Goal: Information Seeking & Learning: Learn about a topic

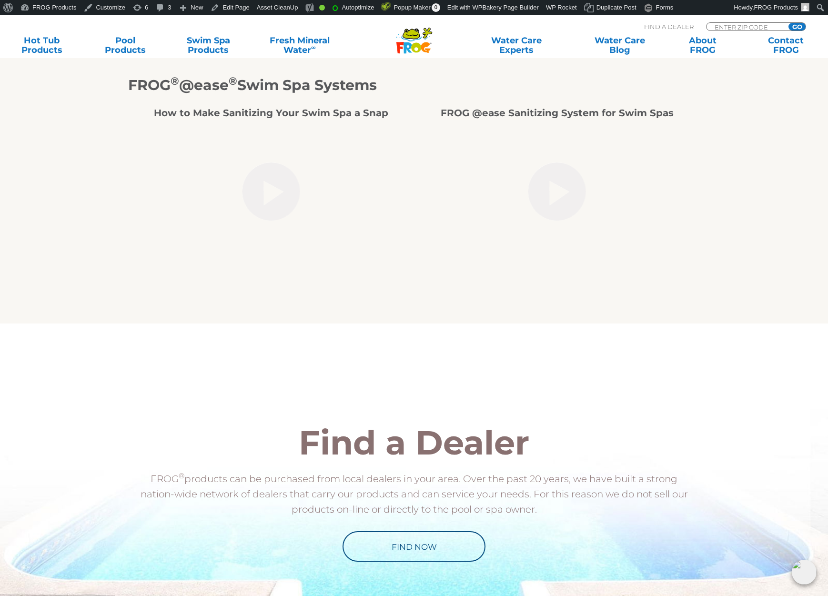
scroll to position [1166, 0]
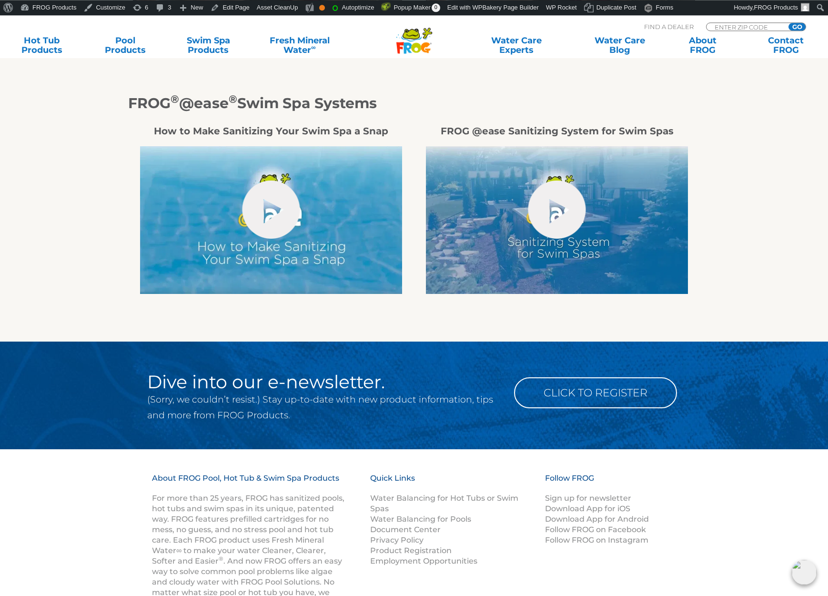
scroll to position [874, 0]
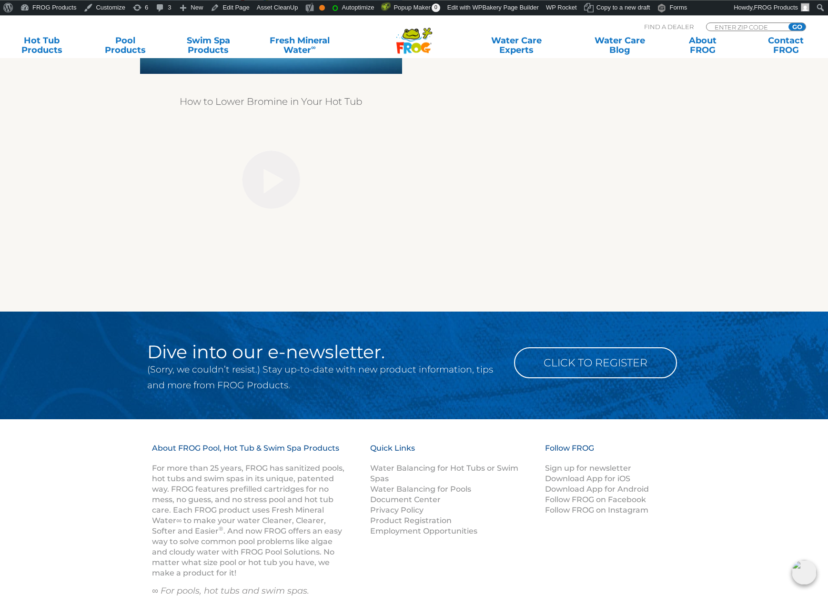
scroll to position [1360, 0]
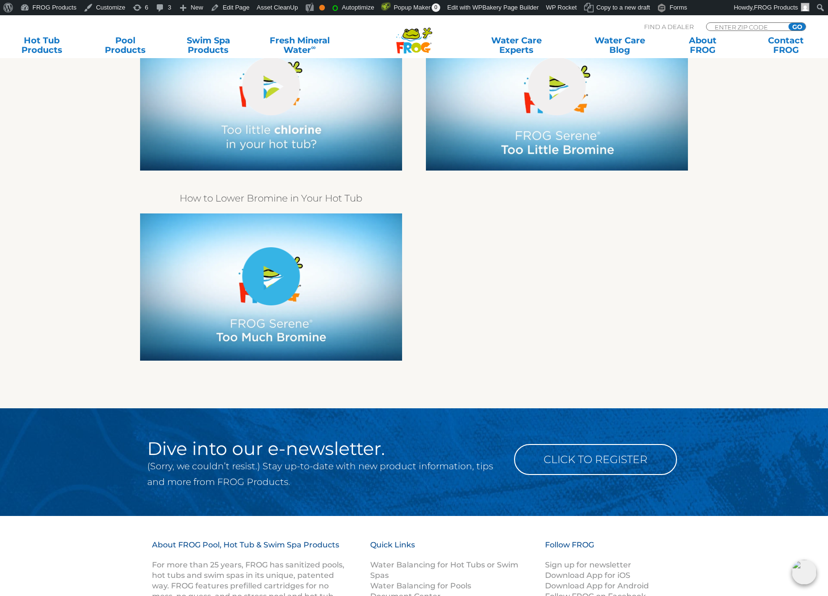
click at [262, 277] on link "hide-me" at bounding box center [271, 276] width 58 height 58
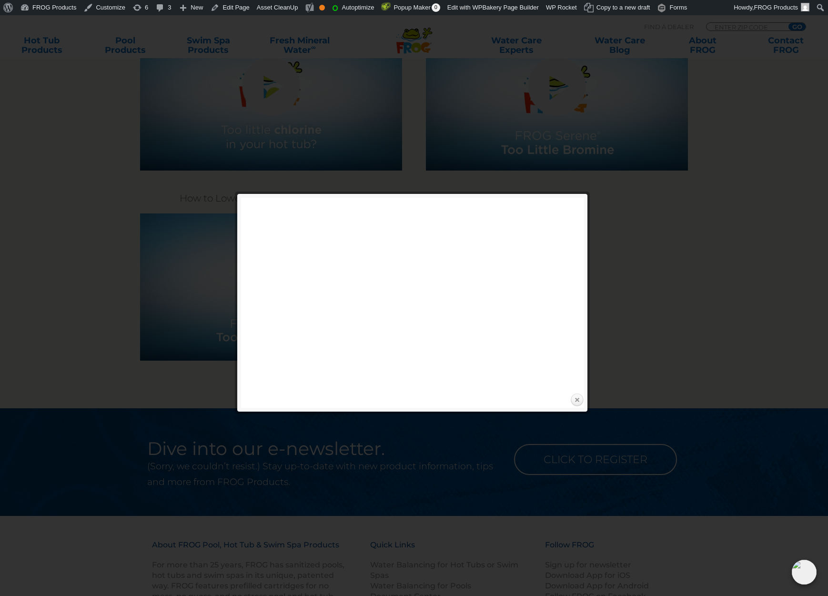
click at [580, 399] on link "Close" at bounding box center [577, 400] width 14 height 14
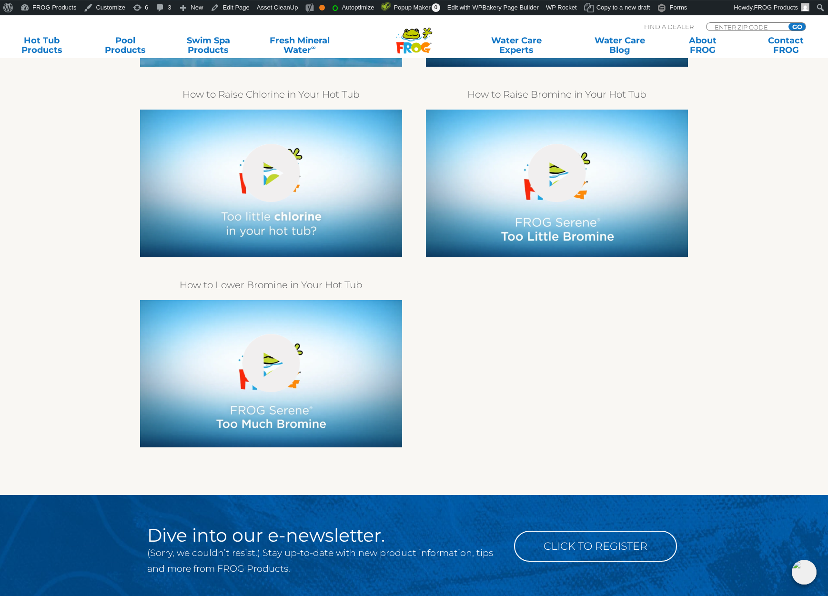
scroll to position [1263, 0]
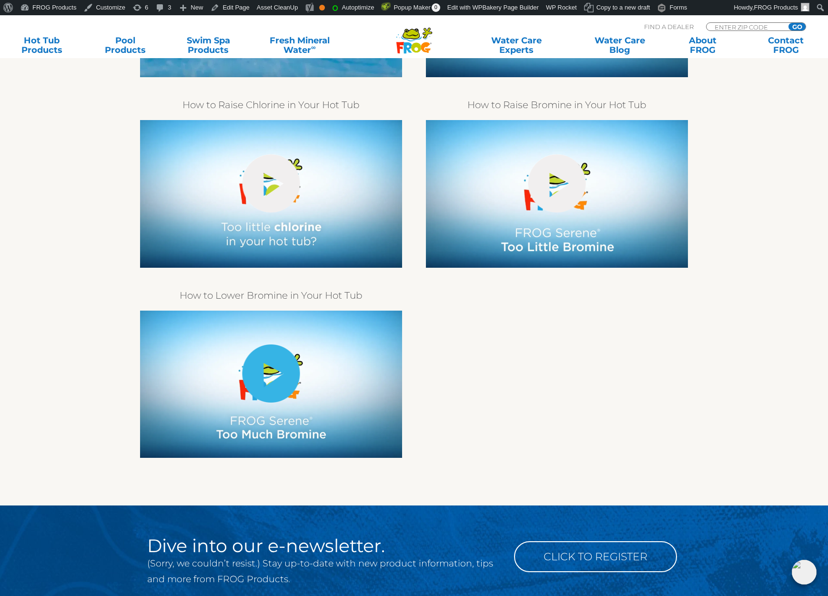
click at [279, 402] on link "hide-me" at bounding box center [271, 373] width 58 height 58
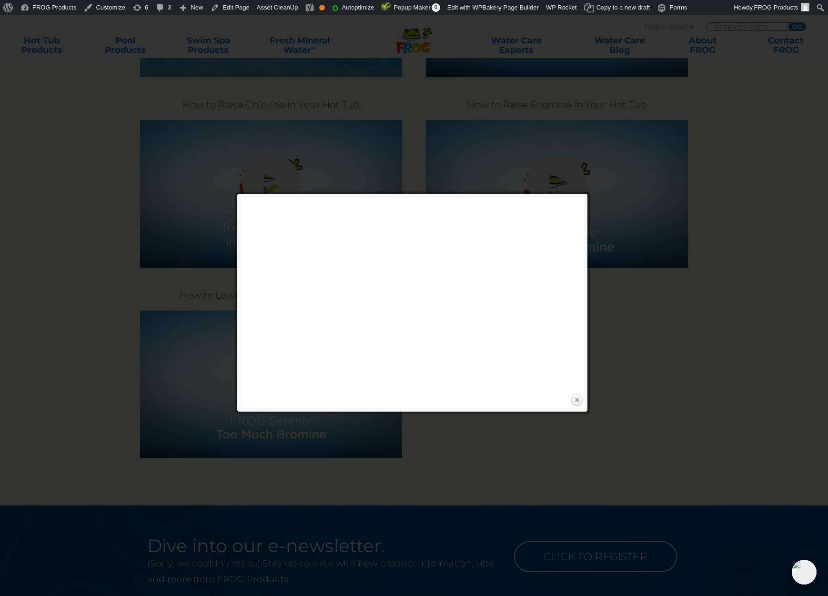
click at [583, 397] on link "Close" at bounding box center [577, 400] width 14 height 14
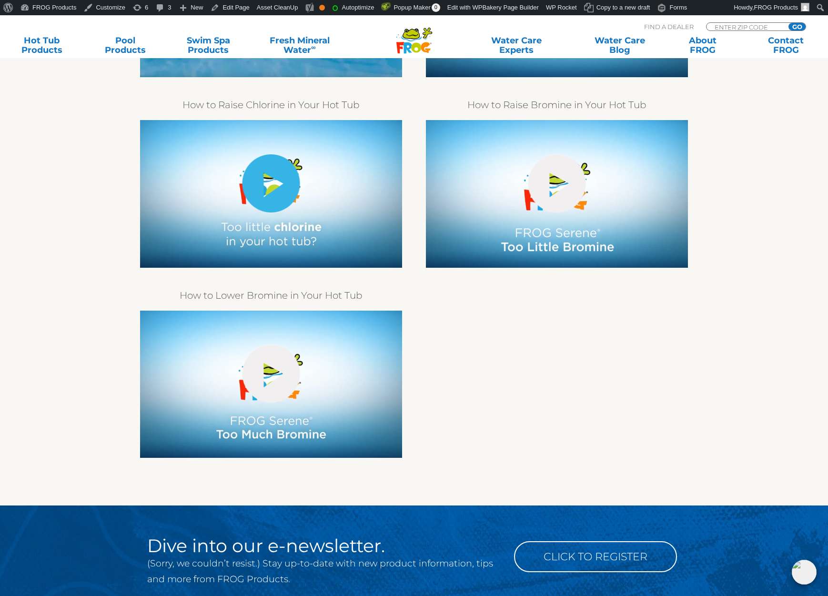
click at [263, 190] on link "hide-me" at bounding box center [271, 183] width 58 height 58
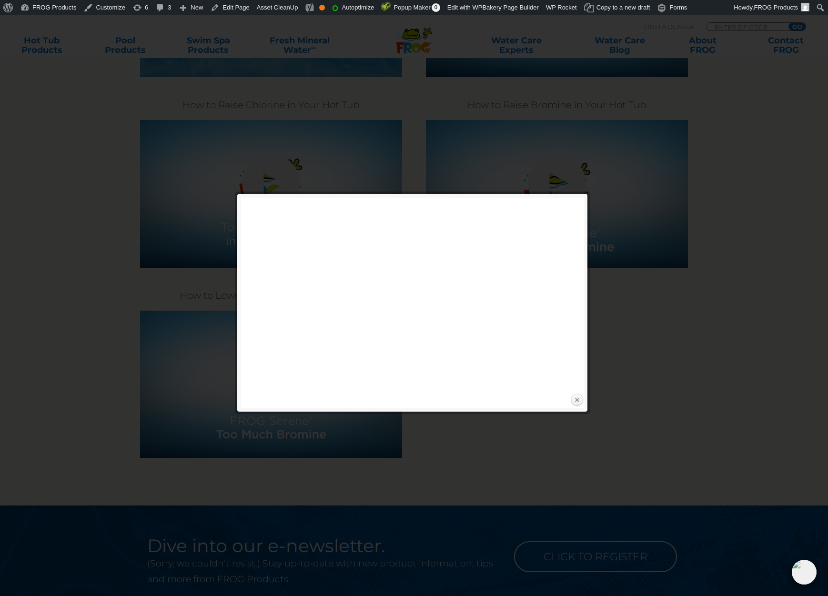
click at [583, 404] on link "Close" at bounding box center [577, 400] width 14 height 14
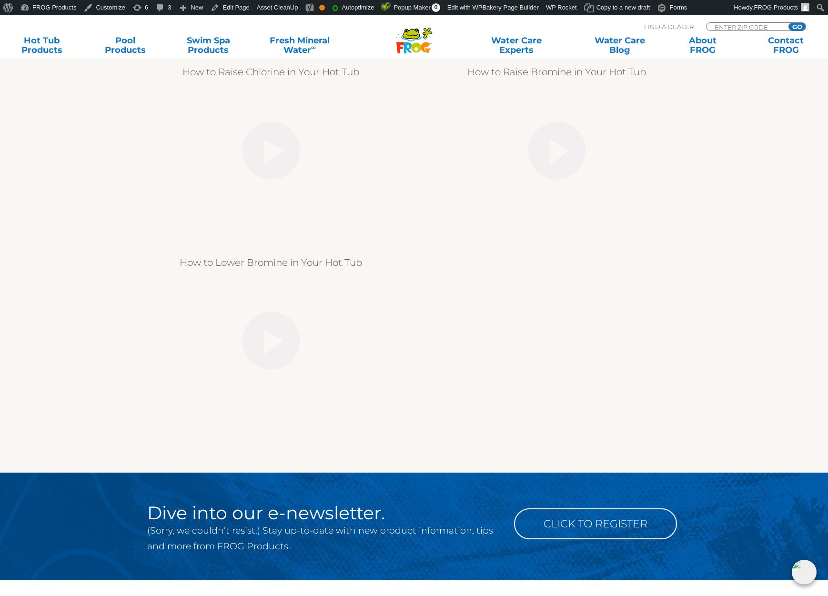
scroll to position [1263, 0]
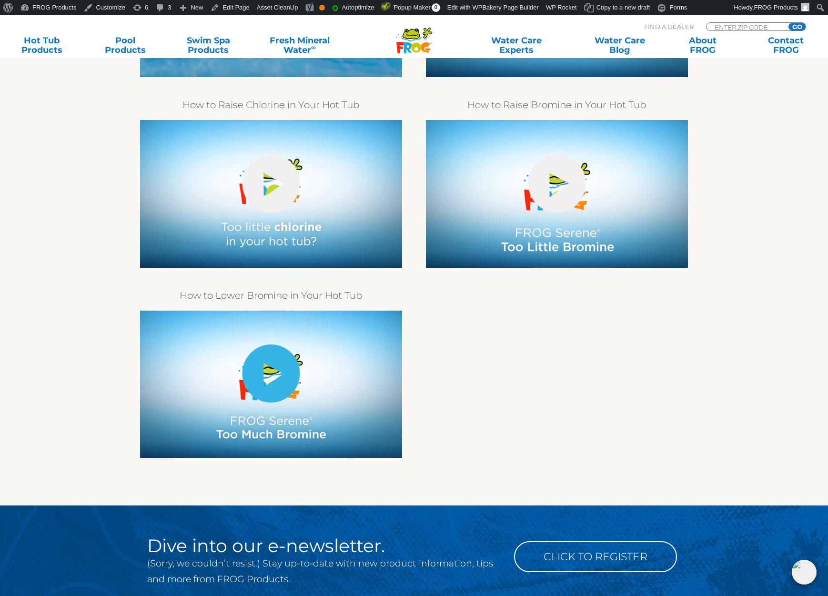
click at [274, 378] on link "hide-me" at bounding box center [271, 373] width 58 height 58
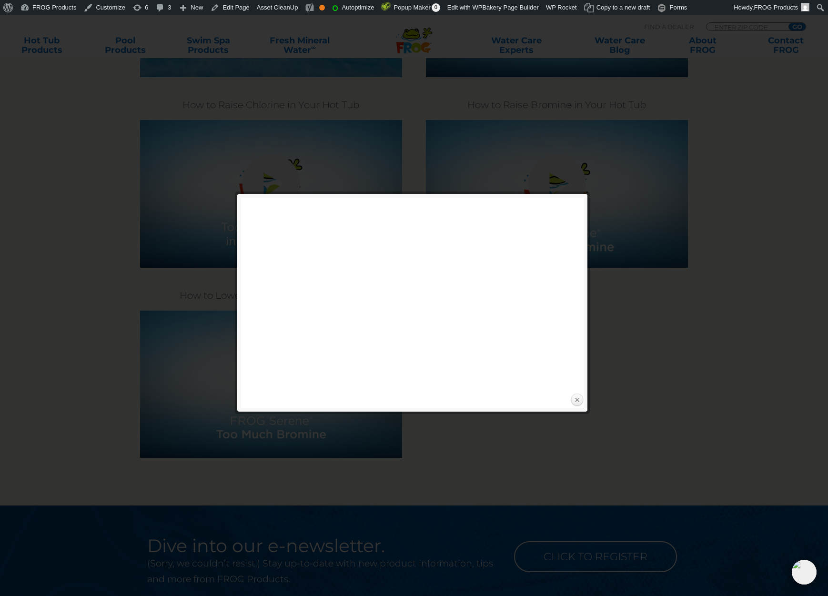
click at [576, 400] on link "Close" at bounding box center [577, 400] width 14 height 14
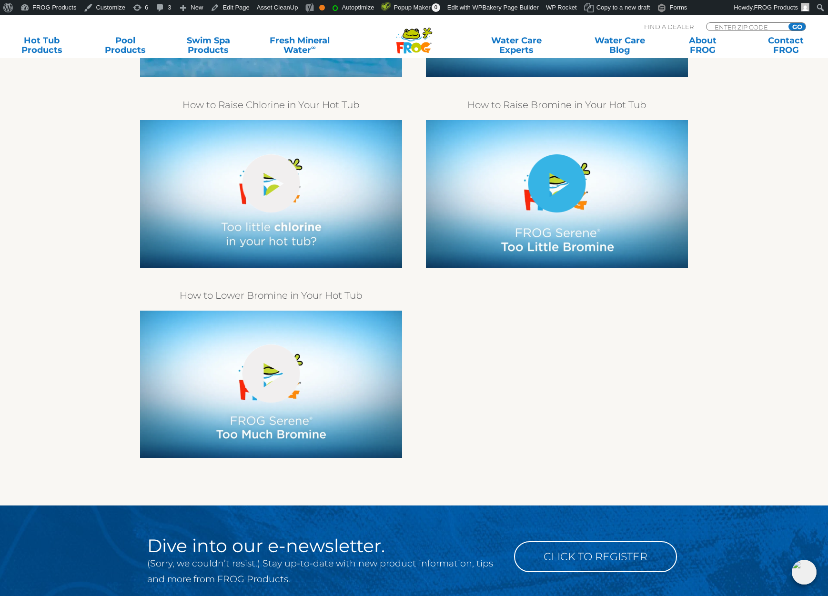
click at [553, 201] on link "hide-me" at bounding box center [557, 183] width 58 height 58
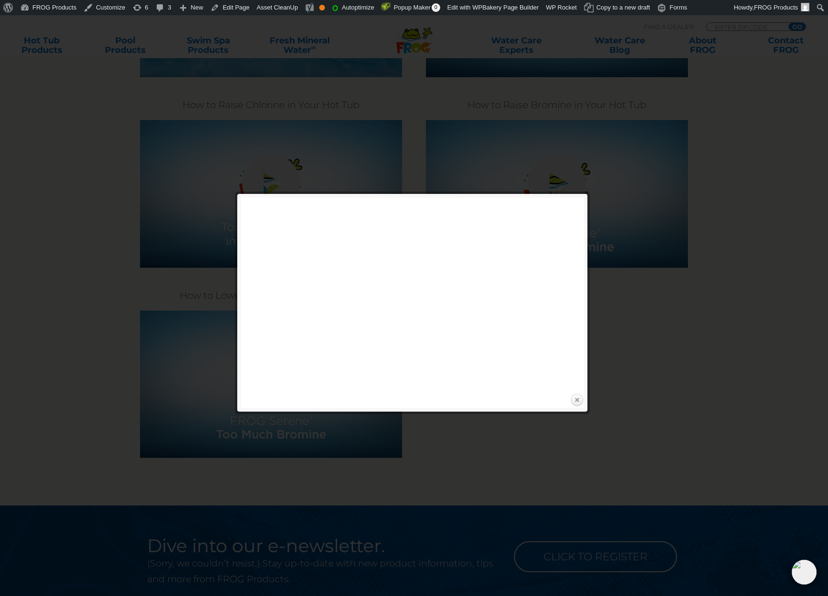
click at [578, 402] on link "Close" at bounding box center [577, 400] width 14 height 14
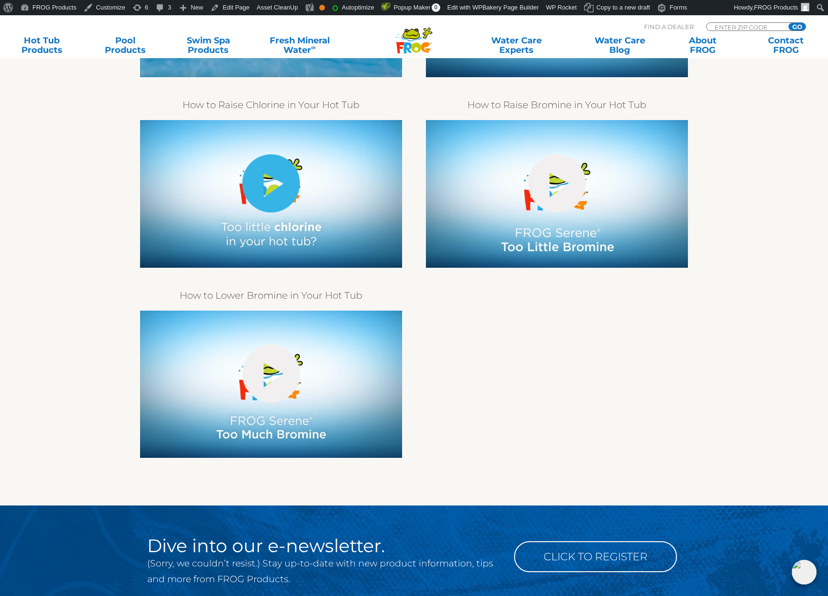
click at [276, 205] on link "hide-me" at bounding box center [271, 183] width 58 height 58
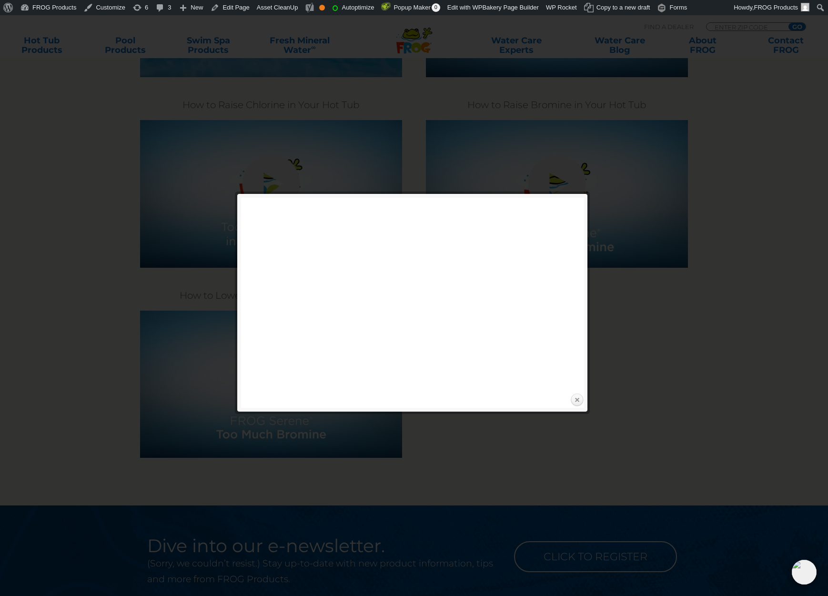
click at [578, 401] on link "Close" at bounding box center [577, 400] width 14 height 14
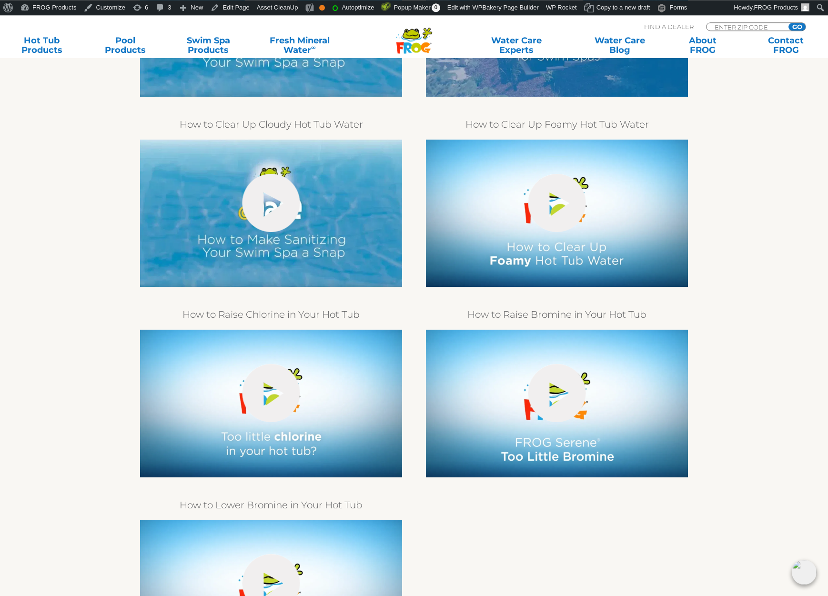
scroll to position [1020, 0]
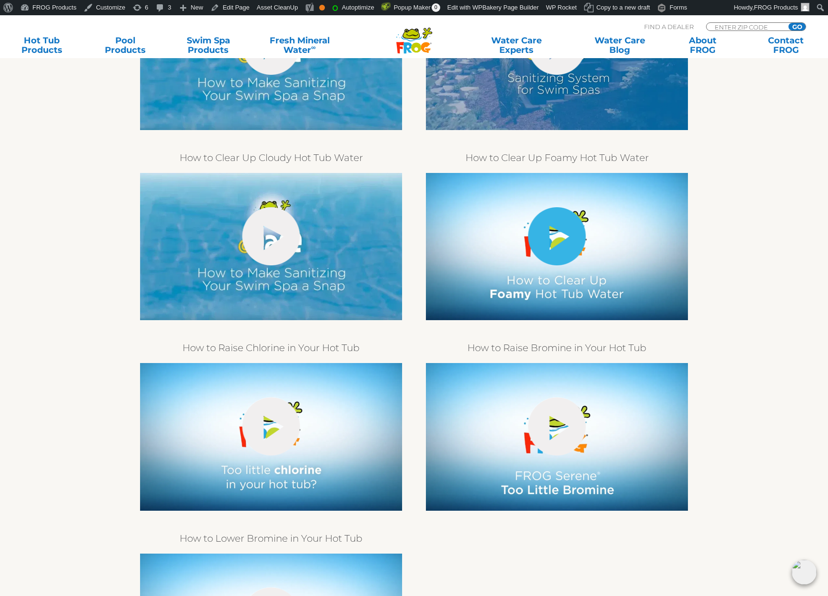
click at [555, 258] on link "hide-me" at bounding box center [557, 236] width 58 height 58
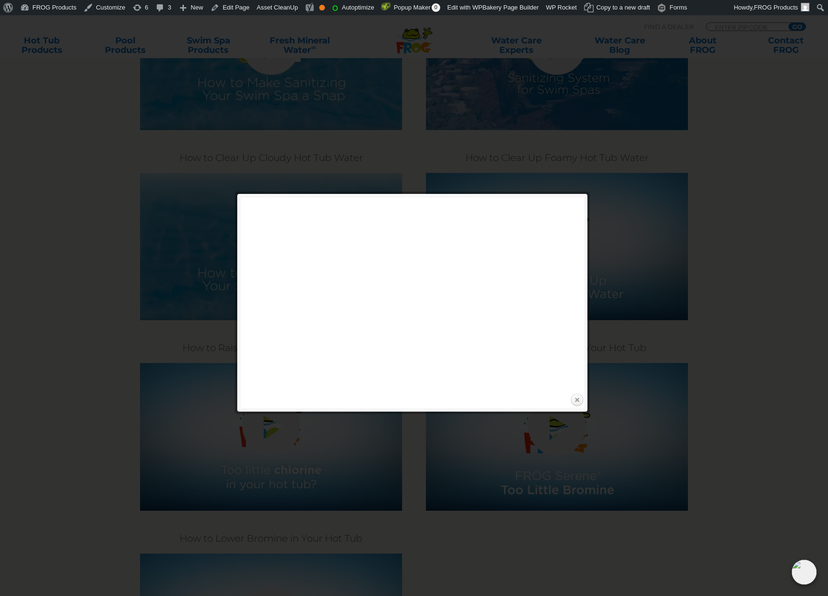
click at [578, 400] on link "Close" at bounding box center [577, 400] width 14 height 14
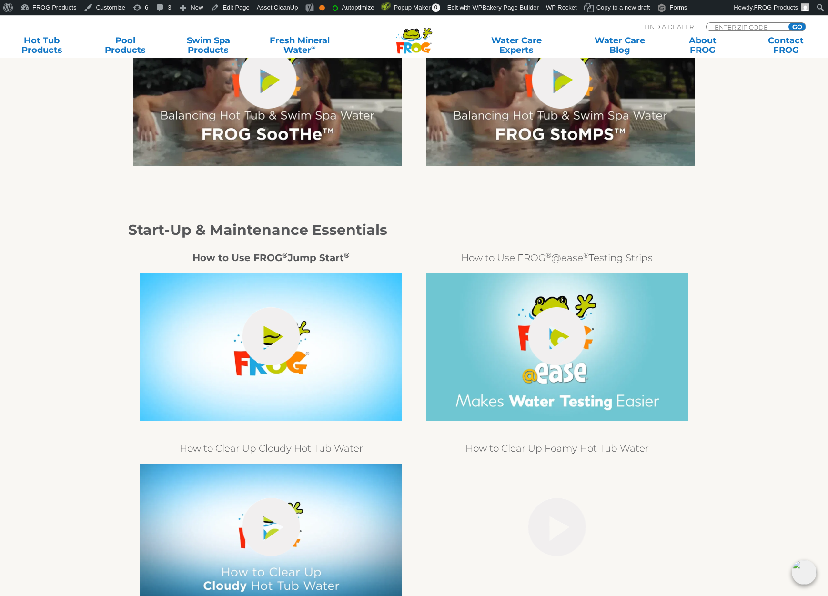
scroll to position [777, 0]
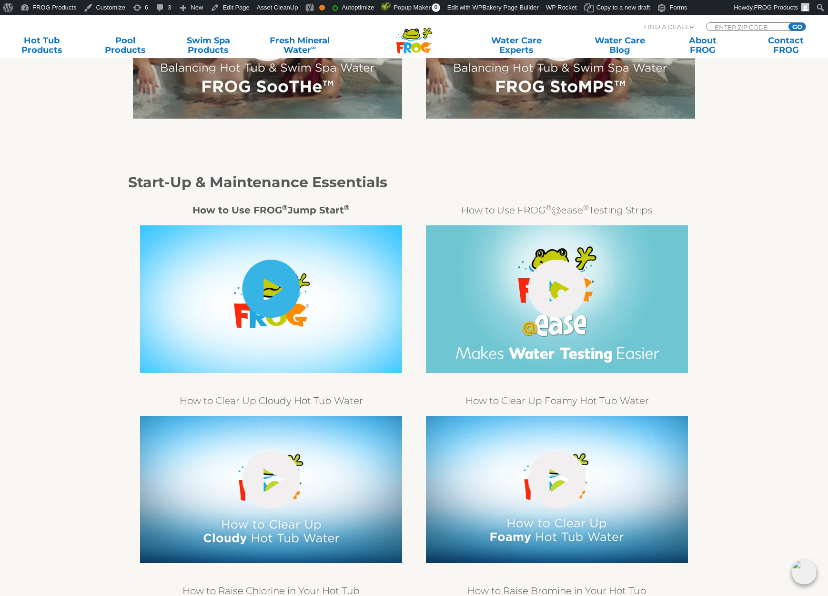
click at [281, 298] on link "hide-me" at bounding box center [271, 289] width 58 height 58
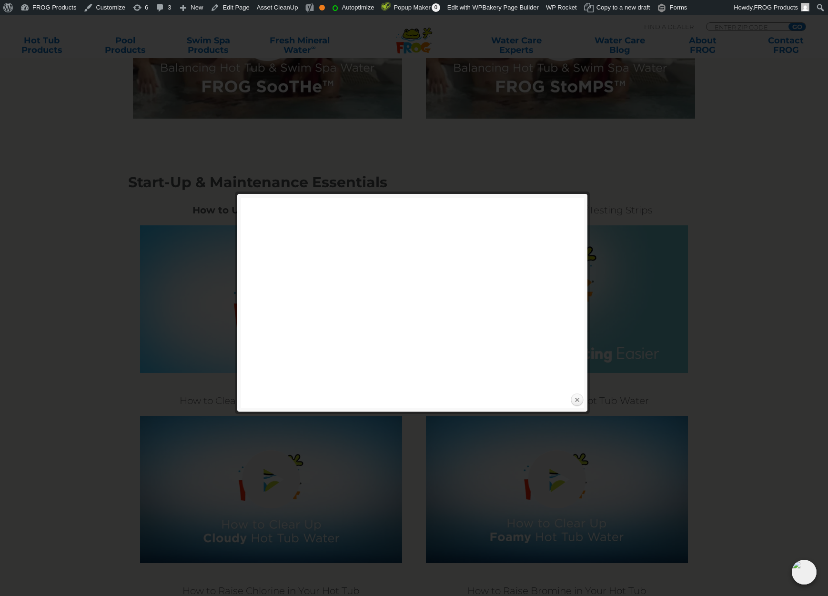
click at [578, 405] on link "Close" at bounding box center [577, 400] width 14 height 14
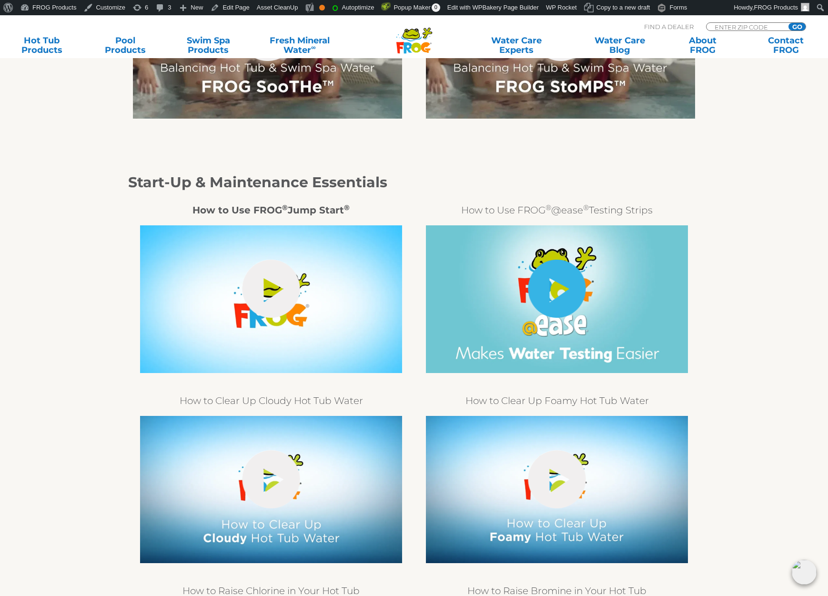
click at [559, 296] on link "hide-me" at bounding box center [557, 289] width 58 height 58
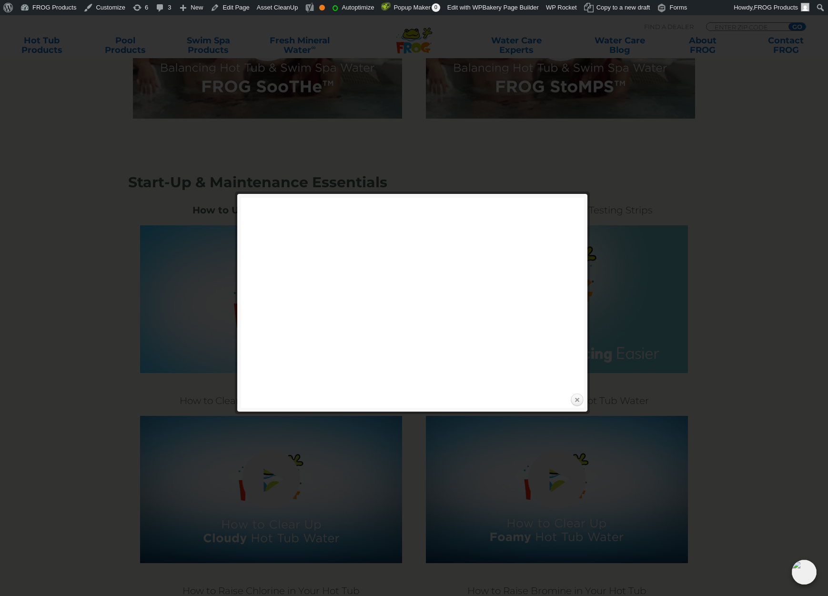
click at [580, 399] on link "Close" at bounding box center [577, 400] width 14 height 14
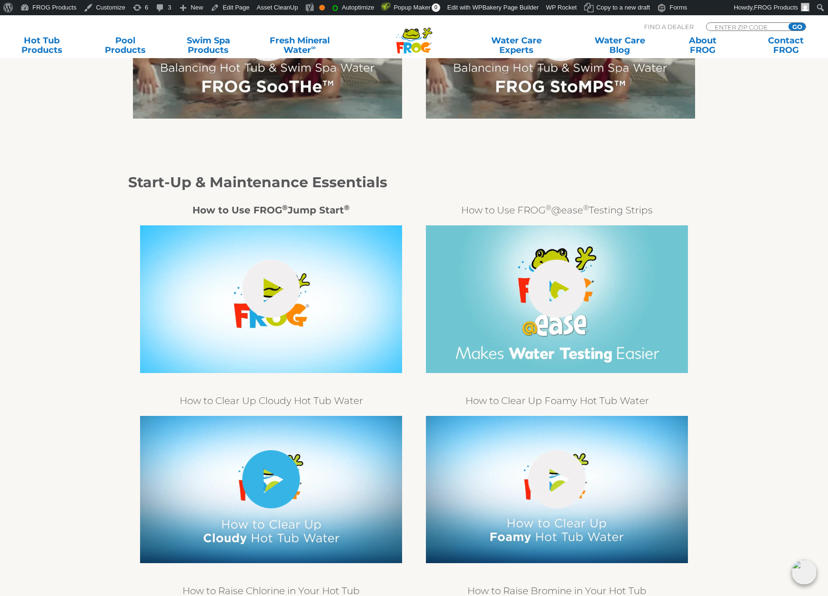
click at [267, 481] on link "hide-me" at bounding box center [271, 479] width 58 height 58
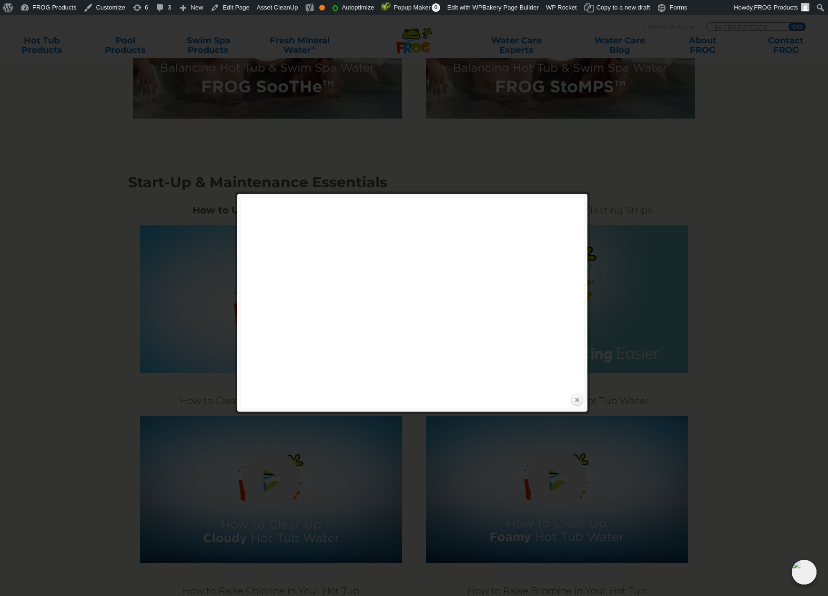
click at [575, 395] on link "Close" at bounding box center [577, 400] width 14 height 14
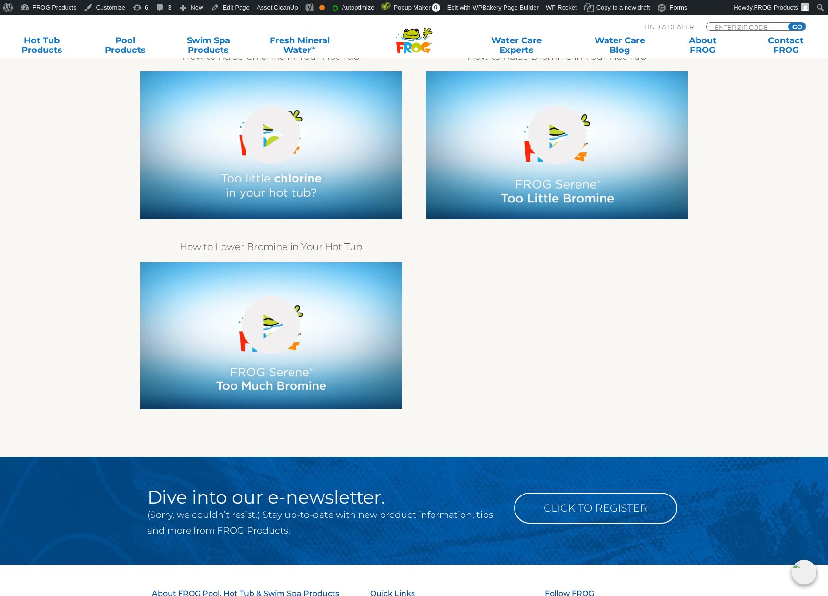
scroll to position [1506, 0]
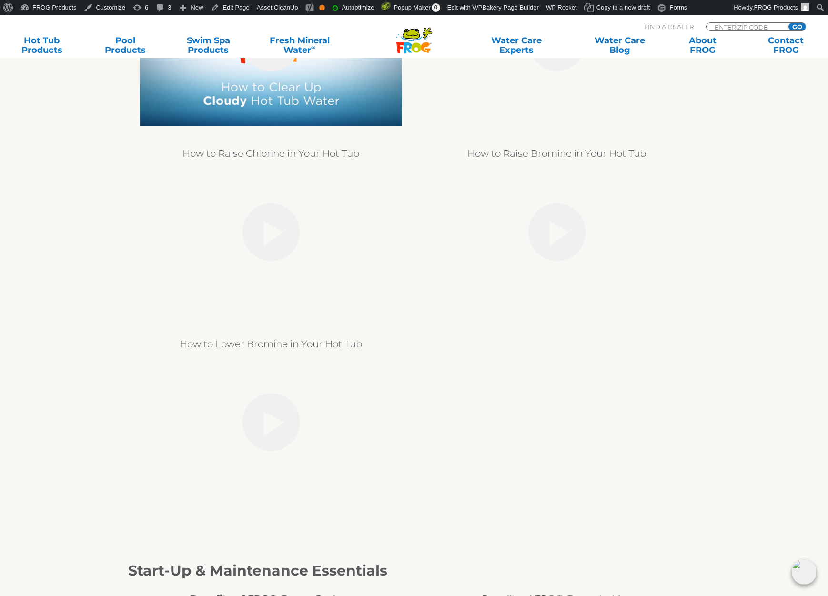
scroll to position [1506, 0]
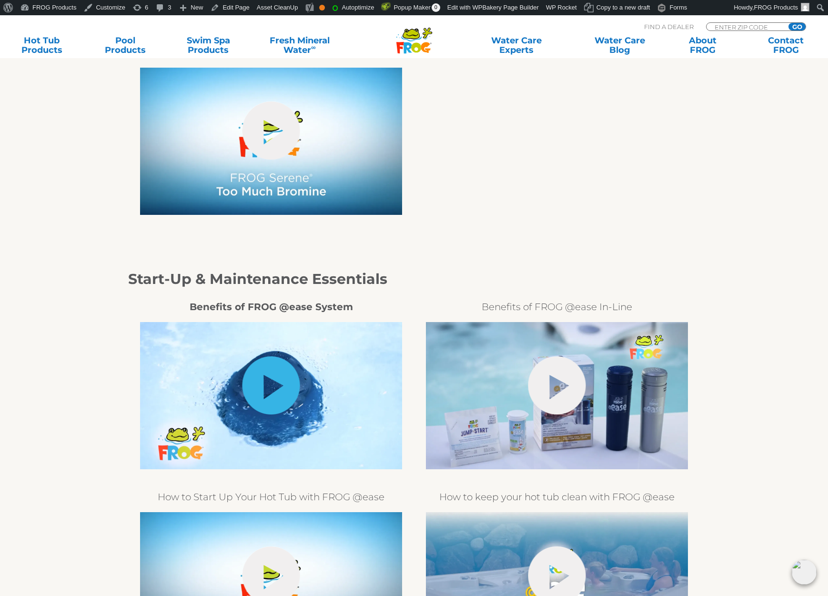
click at [269, 382] on link "hide-me" at bounding box center [271, 385] width 58 height 58
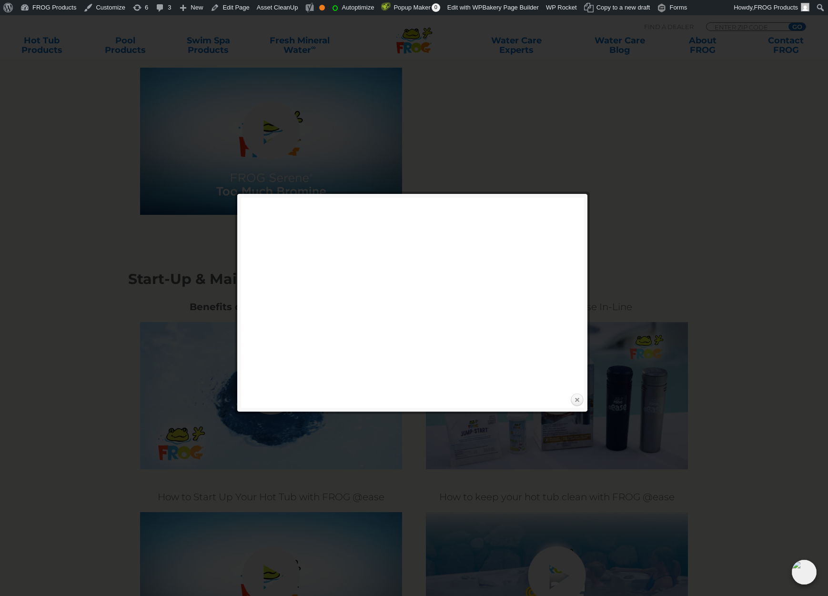
click at [576, 403] on link "Close" at bounding box center [577, 400] width 14 height 14
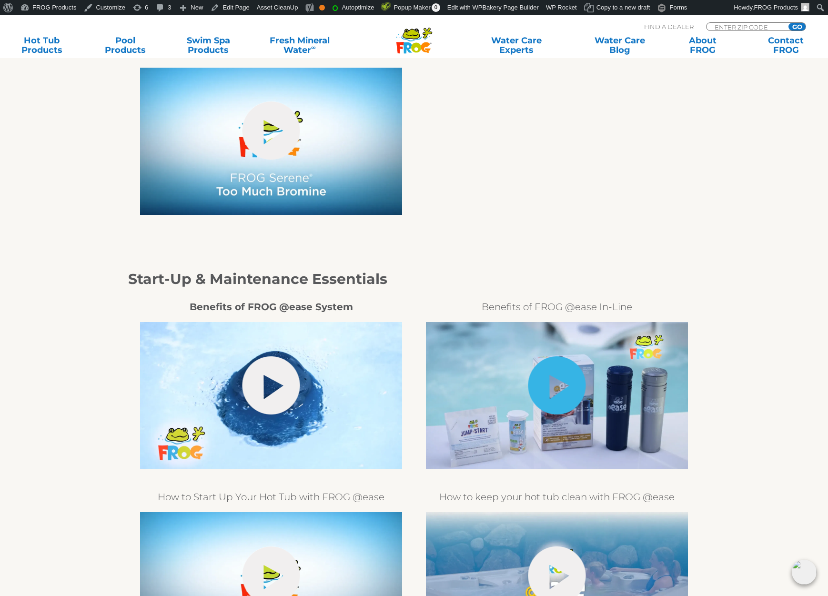
click at [573, 392] on link "hide-me" at bounding box center [557, 385] width 58 height 58
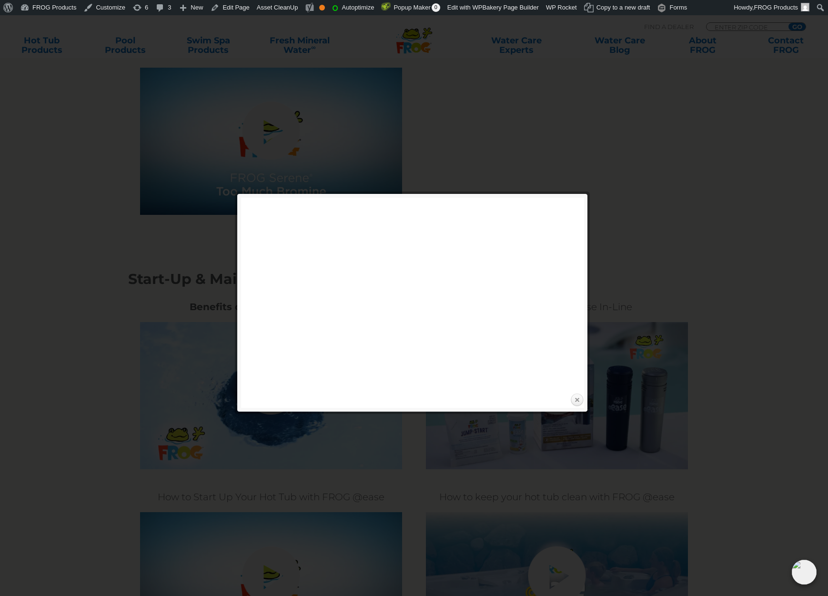
click at [573, 399] on link "Close" at bounding box center [577, 400] width 14 height 14
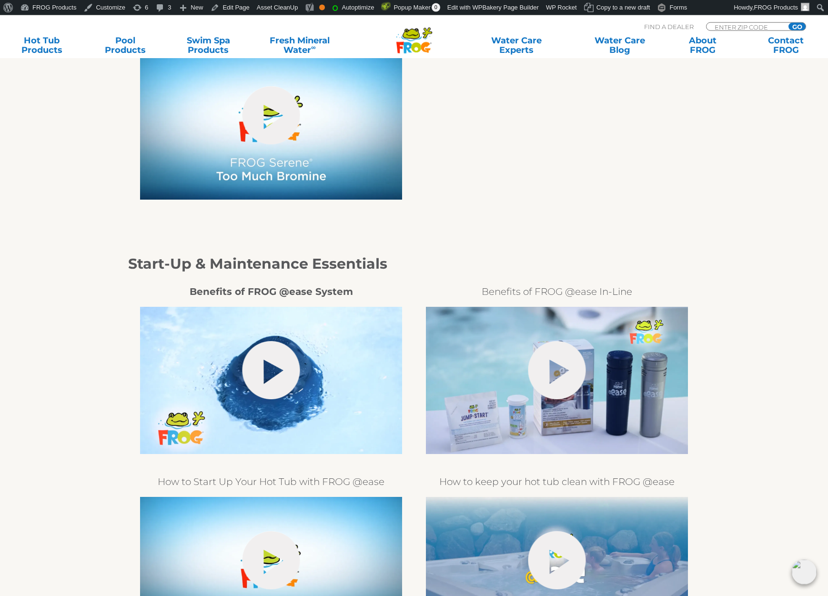
scroll to position [1555, 0]
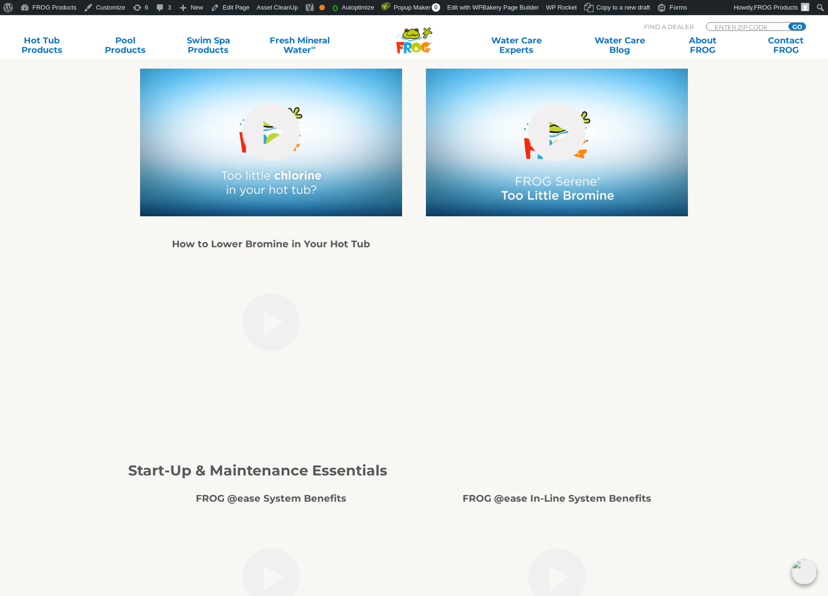
scroll to position [1312, 0]
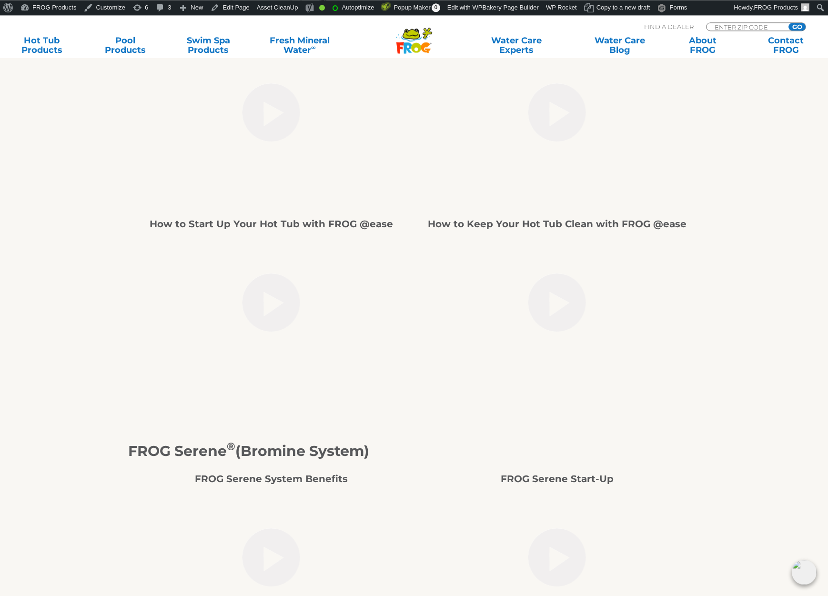
scroll to position [1895, 0]
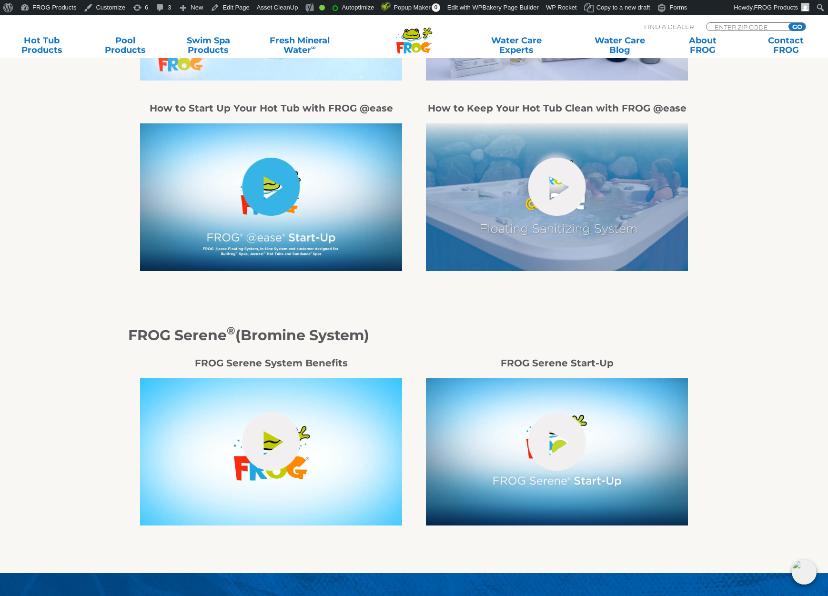
click at [272, 192] on link "hide-me" at bounding box center [271, 187] width 58 height 58
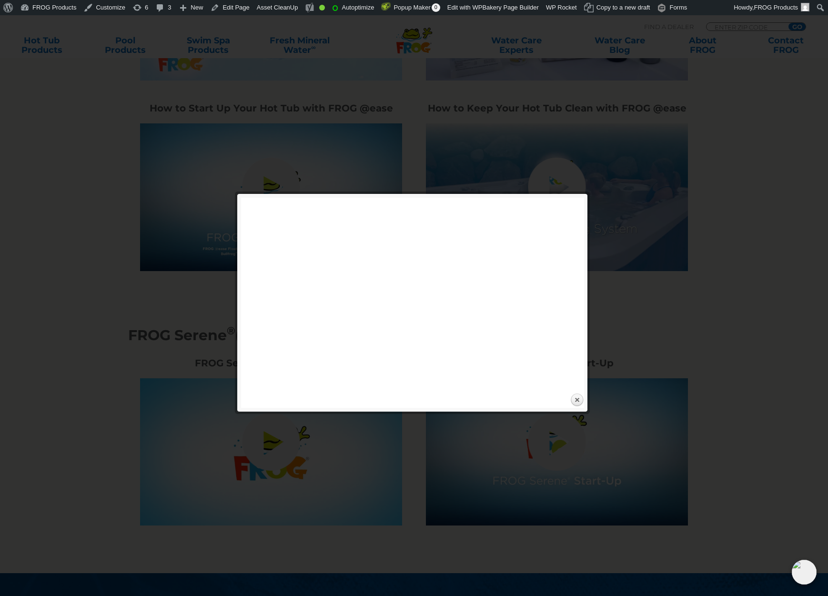
click at [587, 404] on div "Expand next previous Play Previous 1/1" at bounding box center [417, 303] width 352 height 210
click at [578, 402] on link "Close" at bounding box center [577, 400] width 14 height 14
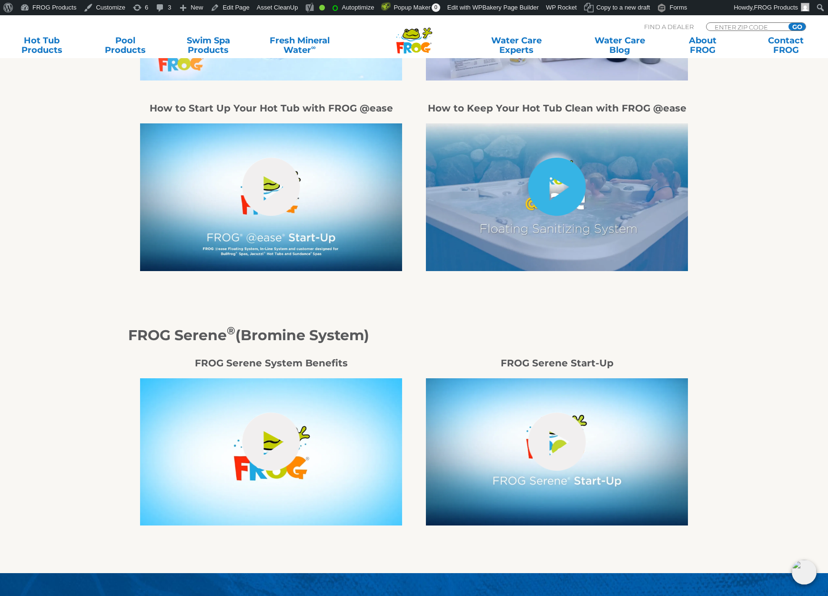
click at [561, 188] on link "hide-me" at bounding box center [557, 187] width 58 height 58
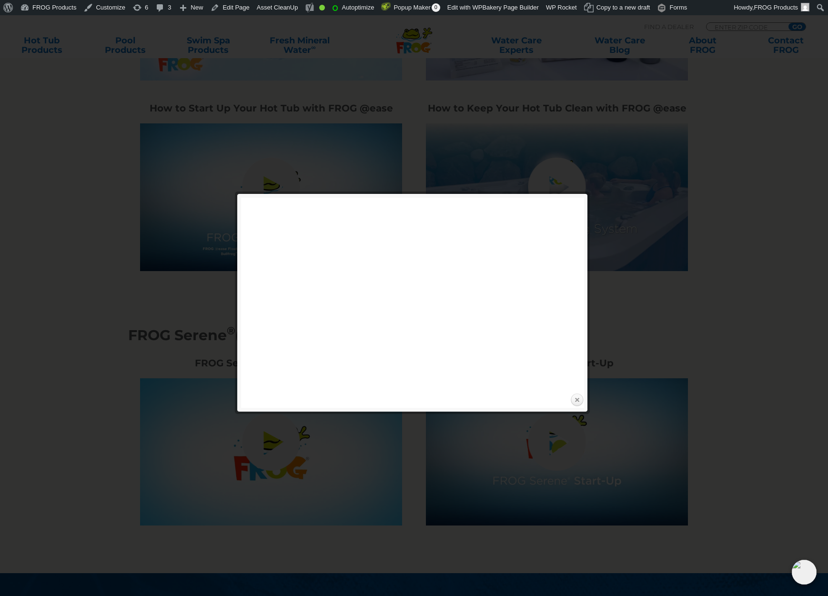
click at [579, 404] on link "Close" at bounding box center [577, 400] width 14 height 14
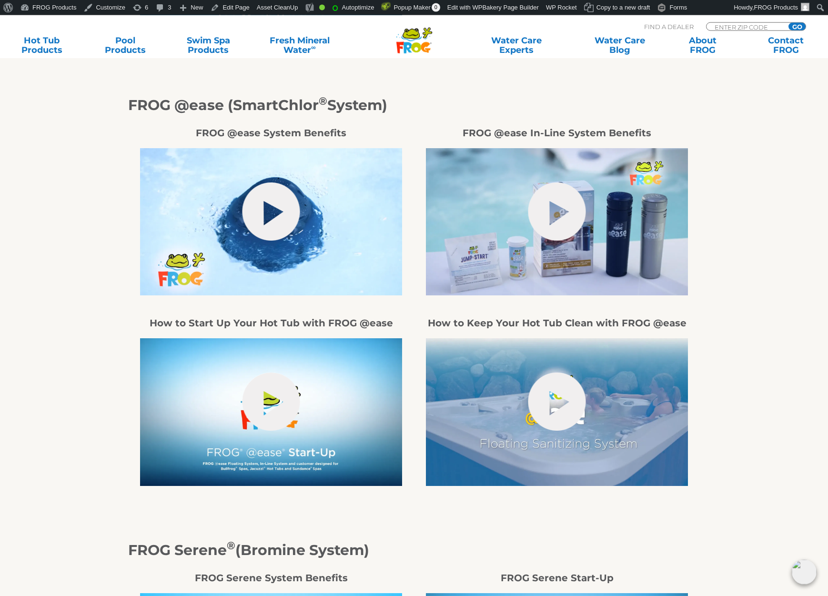
scroll to position [1652, 0]
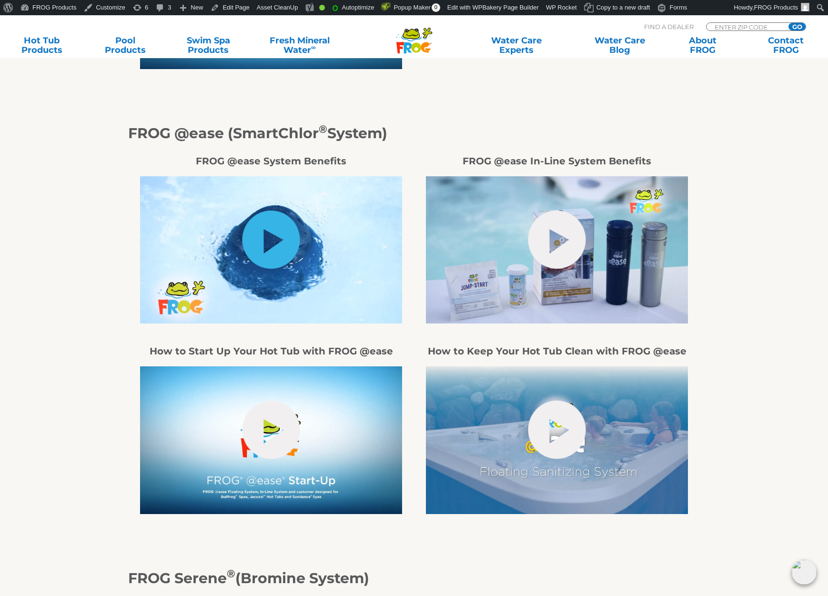
click at [292, 238] on link "hide-me" at bounding box center [271, 240] width 58 height 58
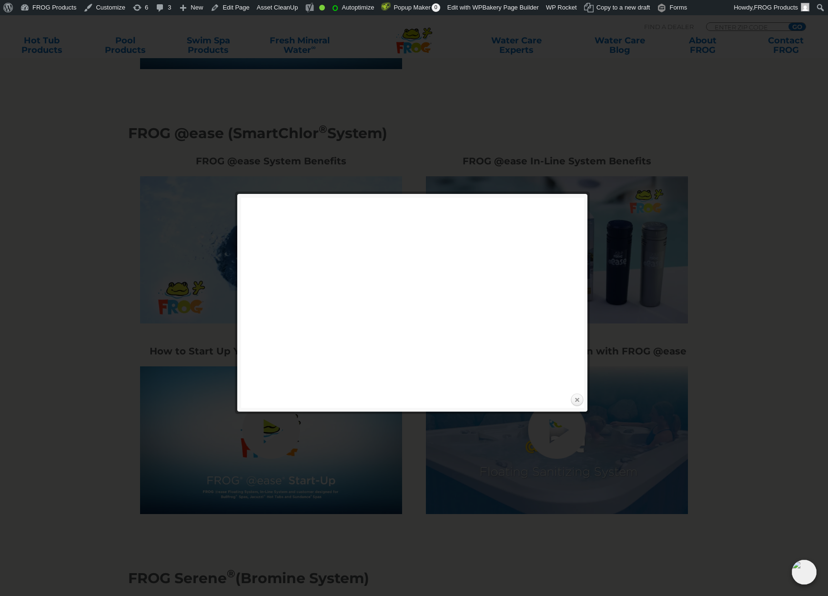
click at [578, 401] on link "Close" at bounding box center [577, 400] width 14 height 14
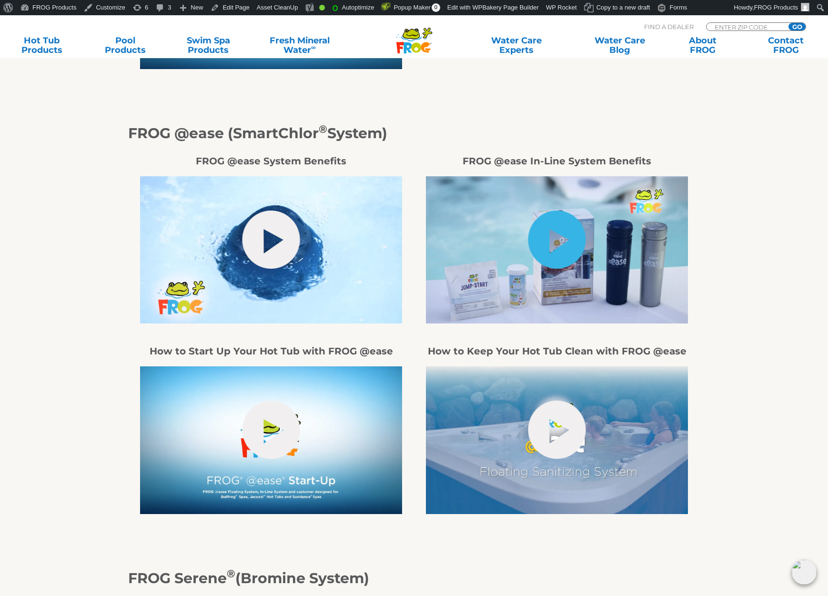
click at [564, 241] on link "hide-me" at bounding box center [557, 240] width 58 height 58
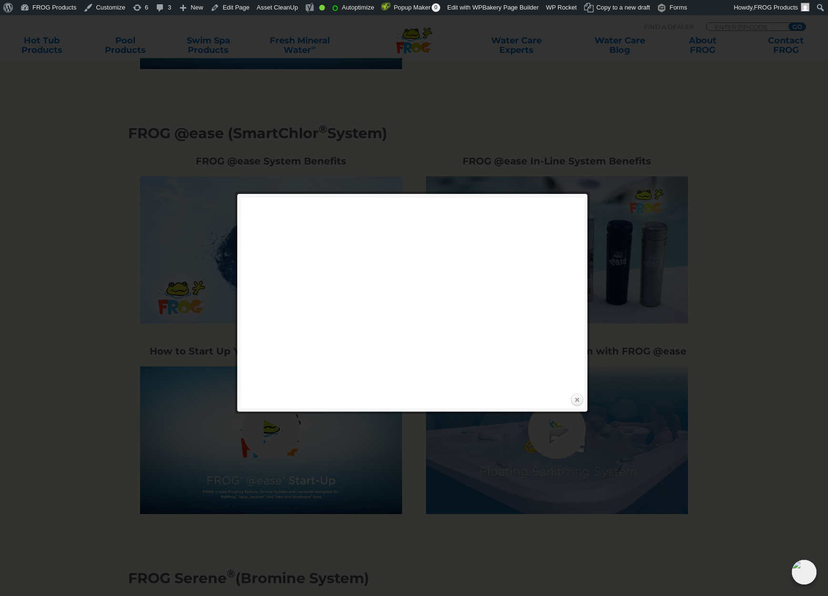
click at [577, 399] on link "Close" at bounding box center [577, 400] width 14 height 14
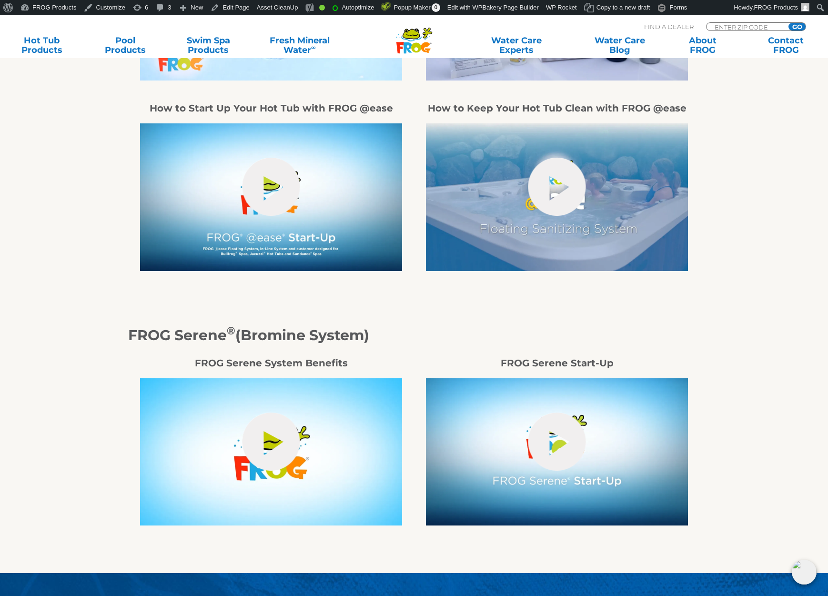
scroll to position [2138, 0]
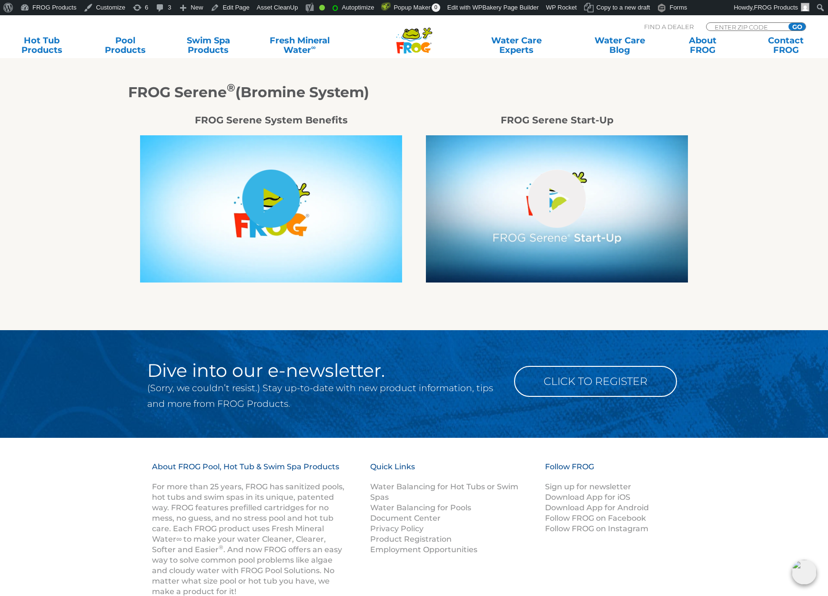
click at [286, 218] on link "hide-me" at bounding box center [271, 199] width 58 height 58
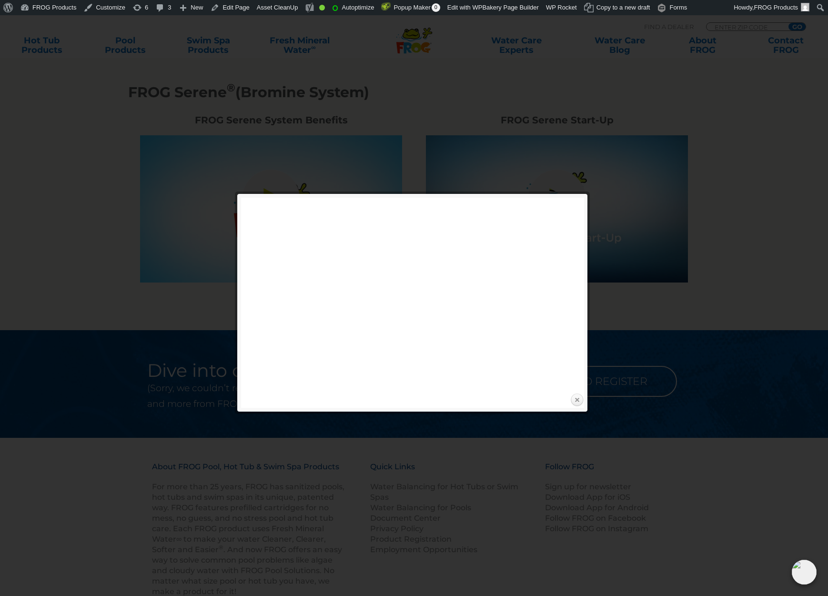
click at [573, 401] on link "Close" at bounding box center [577, 400] width 14 height 14
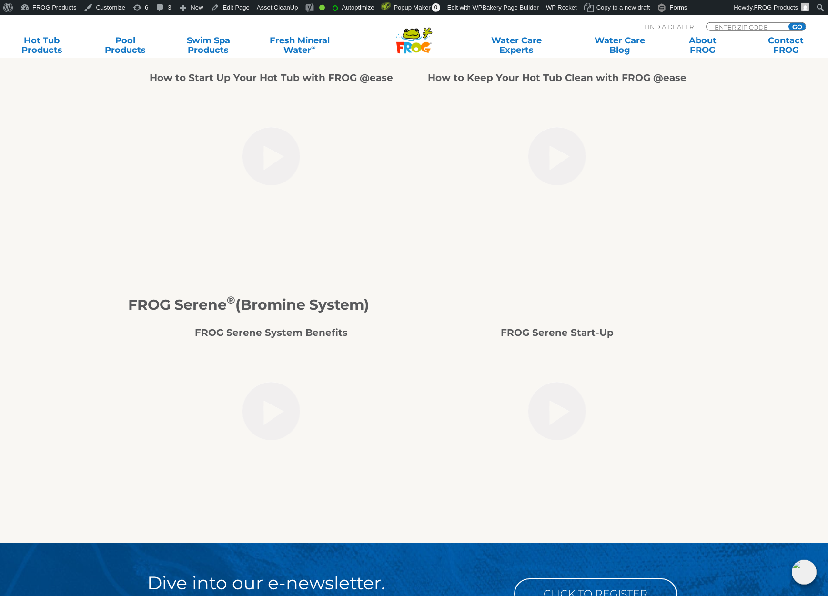
scroll to position [2040, 0]
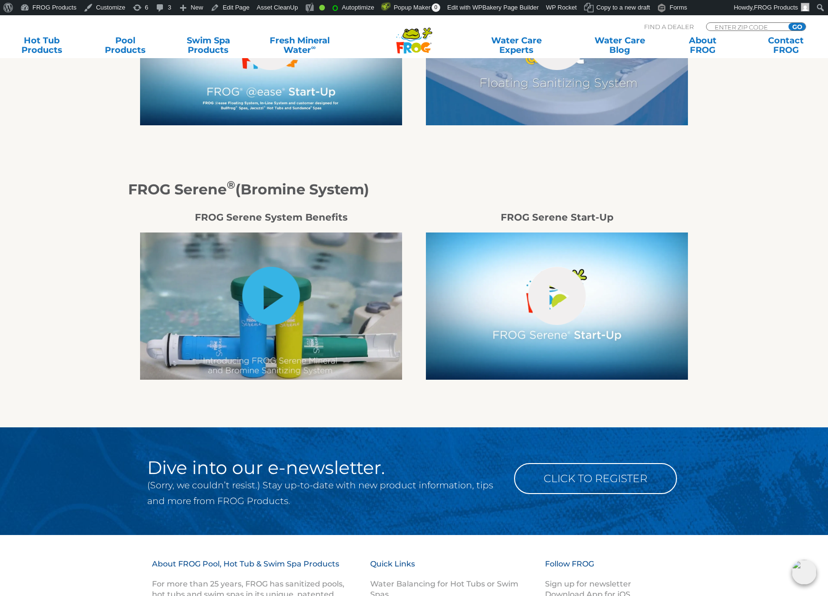
click at [290, 294] on link "hide-me" at bounding box center [271, 296] width 58 height 58
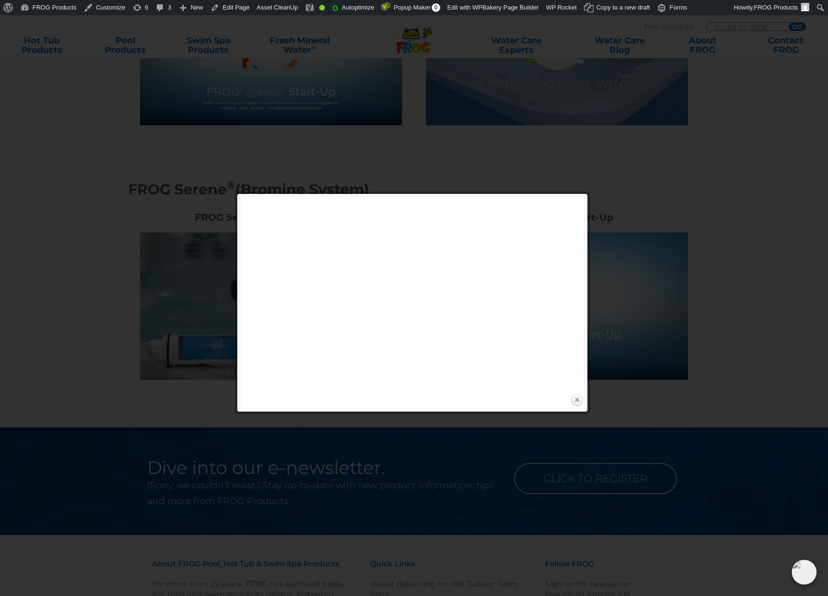
click at [572, 400] on link "Close" at bounding box center [577, 400] width 14 height 14
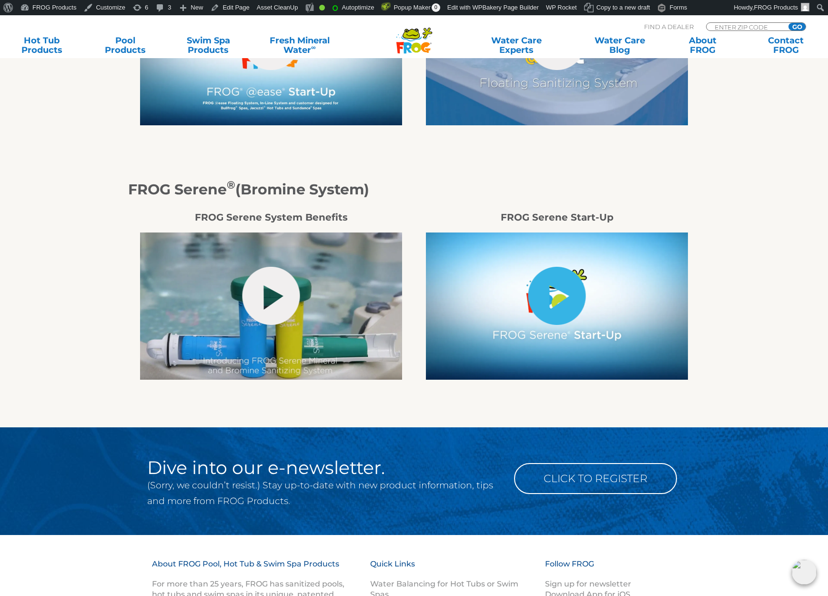
click at [560, 312] on link "hide-me" at bounding box center [557, 296] width 58 height 58
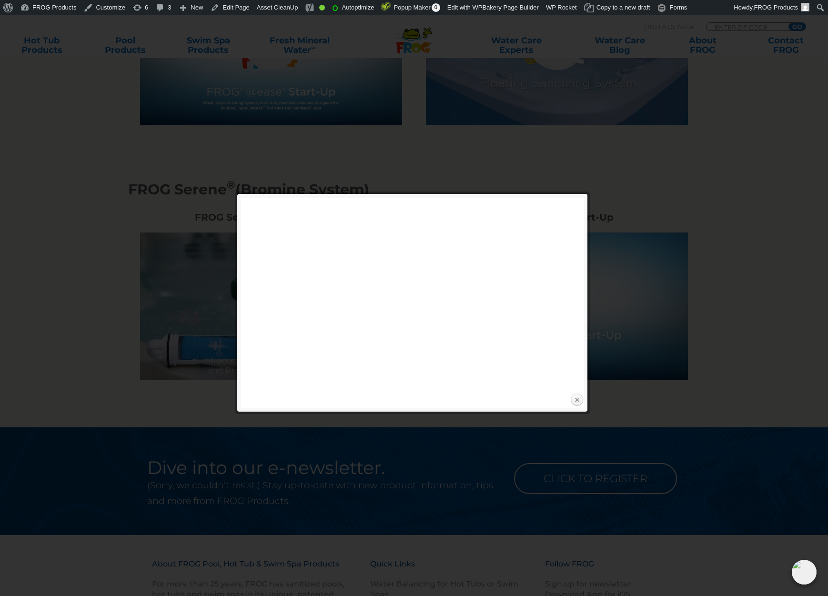
click at [583, 402] on link "Close" at bounding box center [577, 400] width 14 height 14
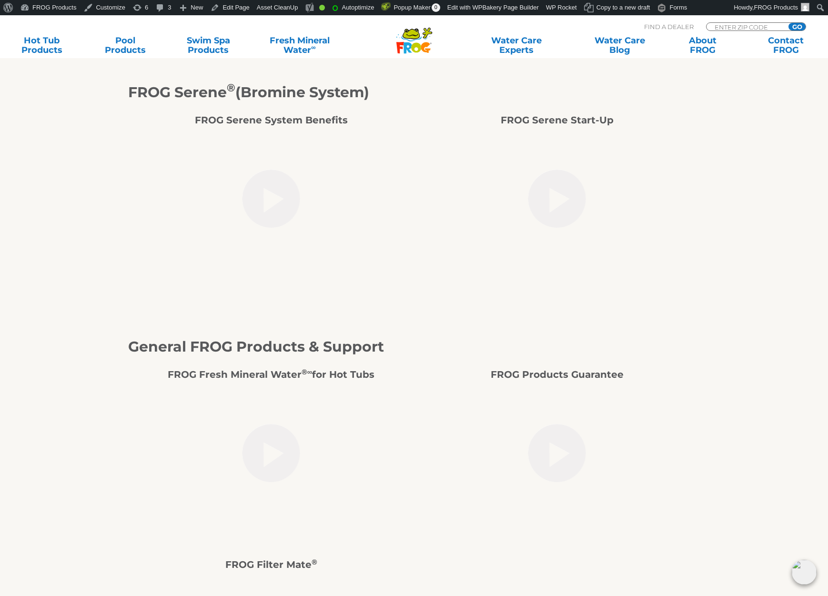
scroll to position [2381, 0]
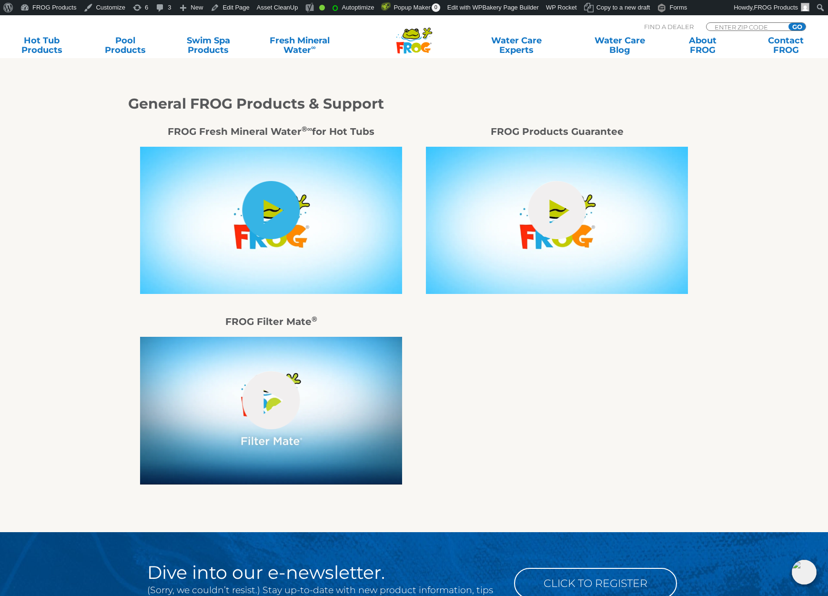
click at [275, 191] on link "hide-me" at bounding box center [271, 210] width 58 height 58
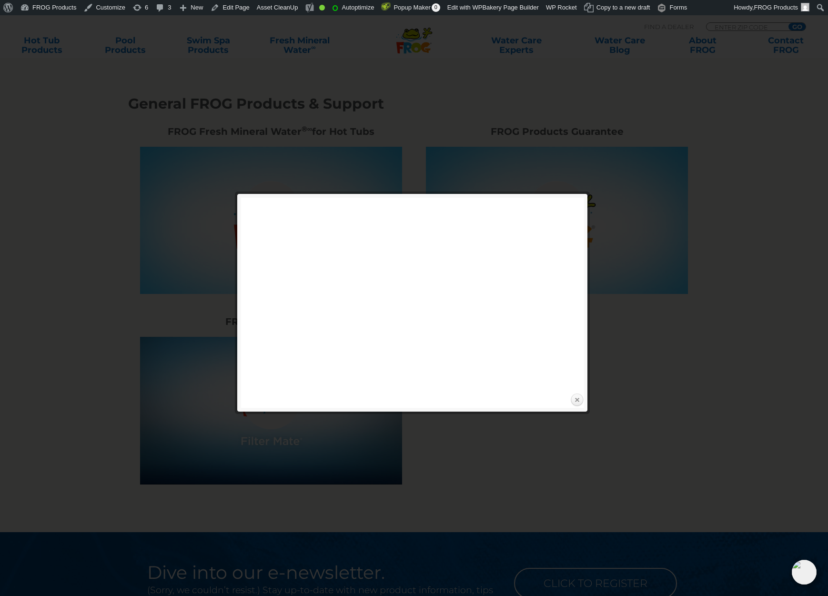
click at [580, 400] on link "Close" at bounding box center [577, 400] width 14 height 14
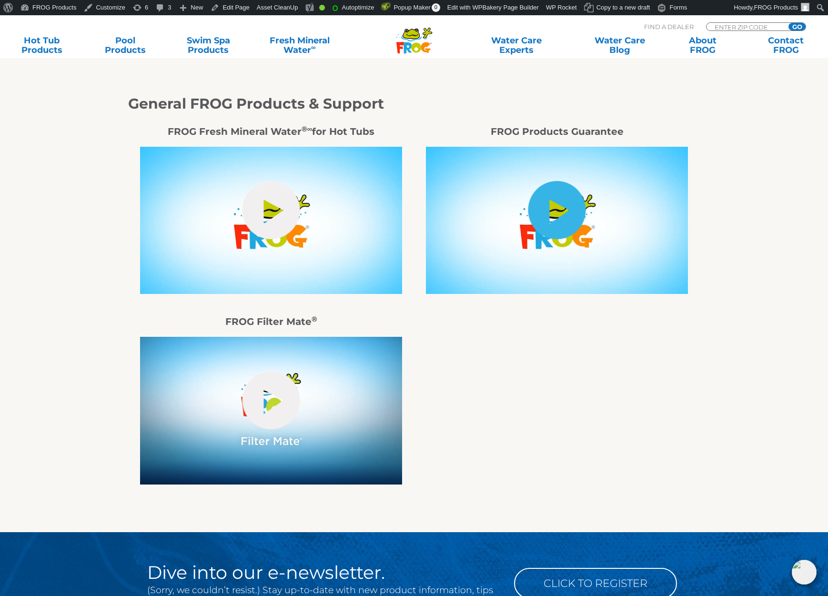
click at [545, 221] on link "hide-me" at bounding box center [557, 210] width 58 height 58
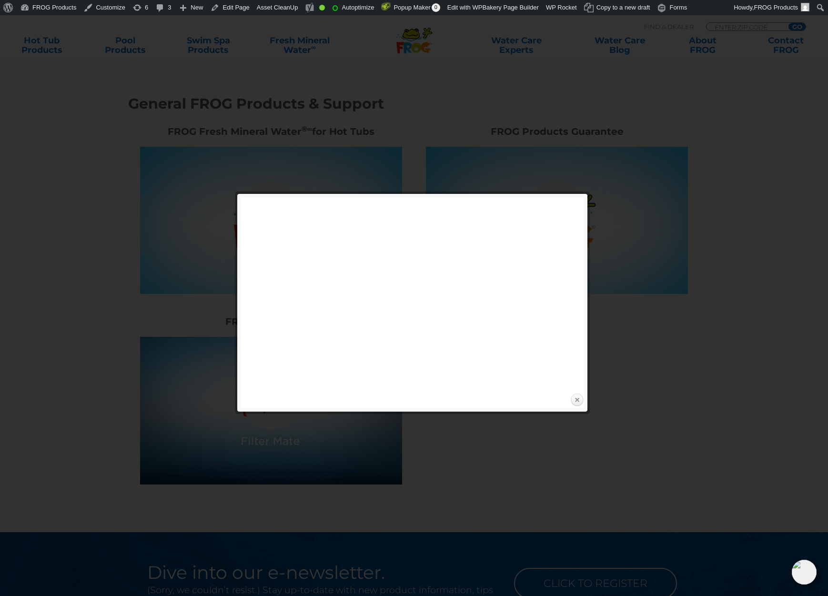
click at [577, 397] on link "Close" at bounding box center [577, 400] width 14 height 14
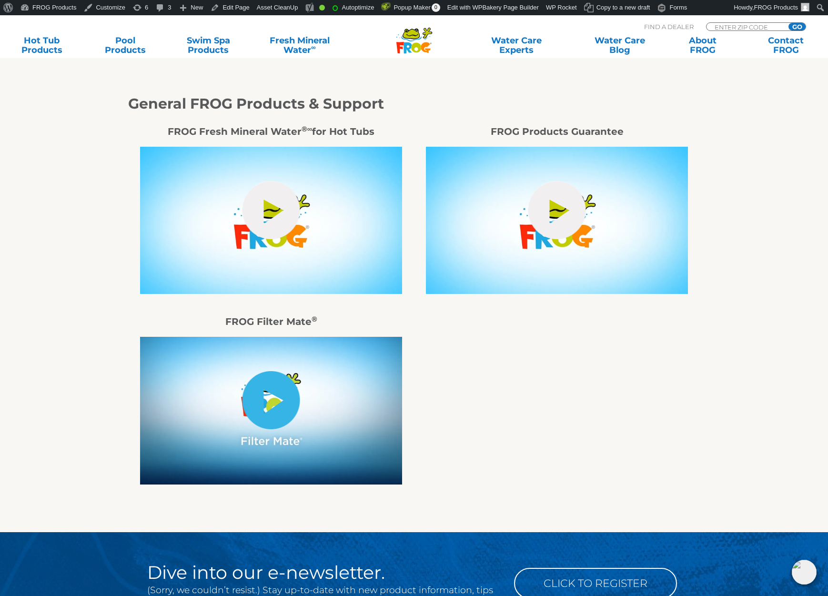
click at [274, 398] on link "hide-me" at bounding box center [271, 400] width 58 height 58
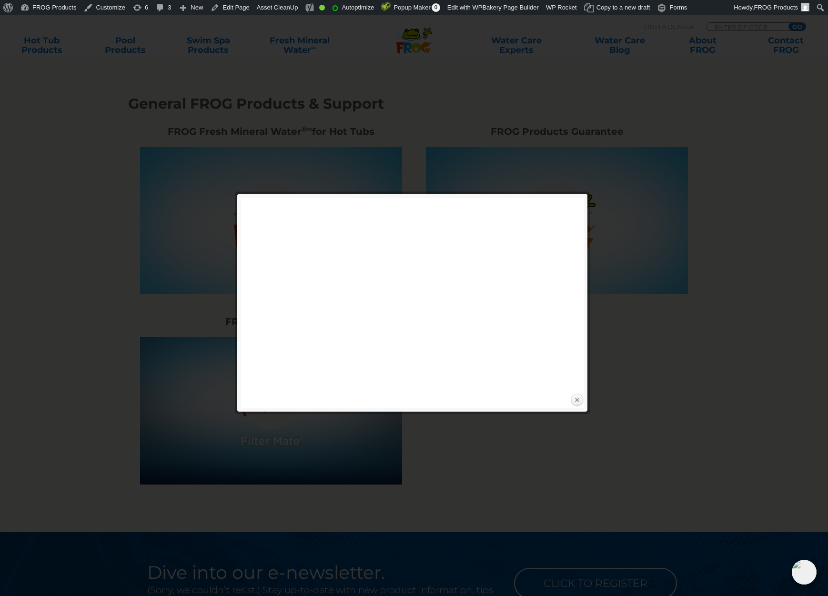
click at [576, 401] on link "Close" at bounding box center [577, 400] width 14 height 14
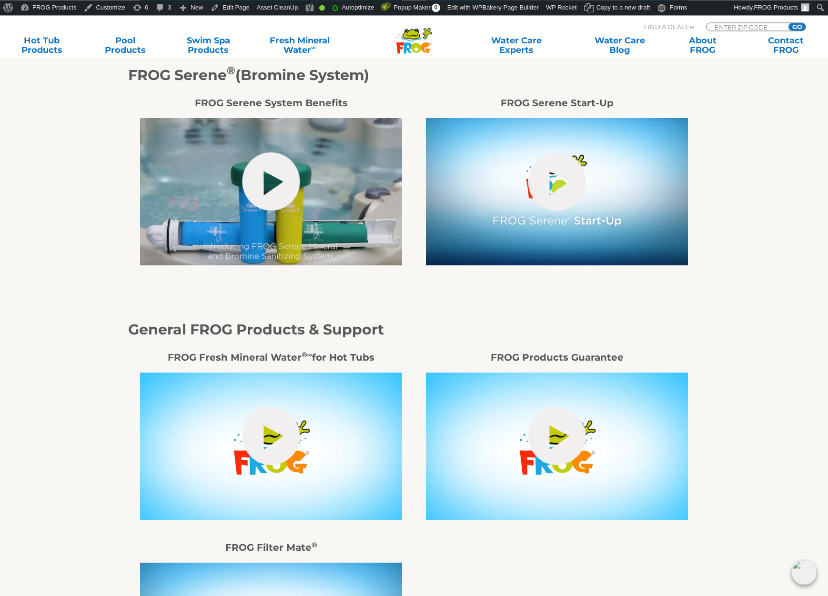
scroll to position [2089, 0]
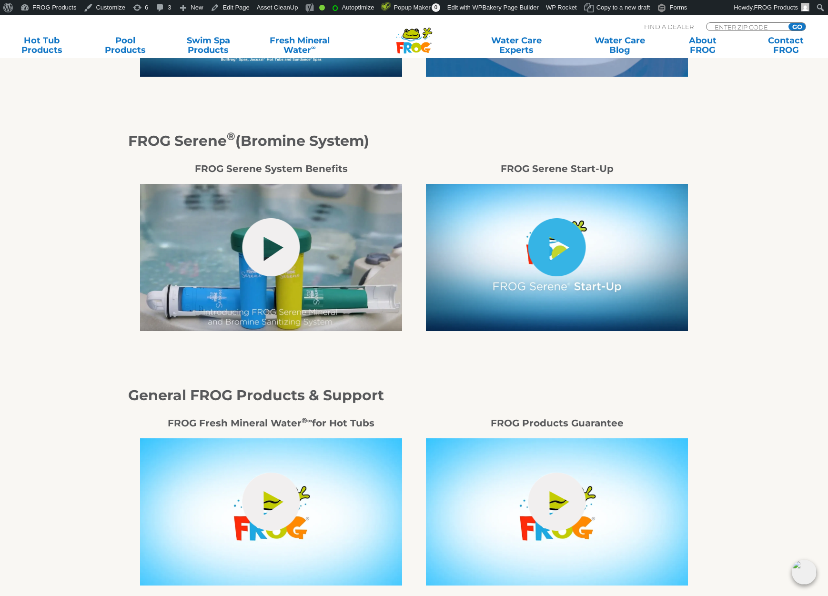
click at [582, 234] on link "hide-me" at bounding box center [557, 247] width 58 height 58
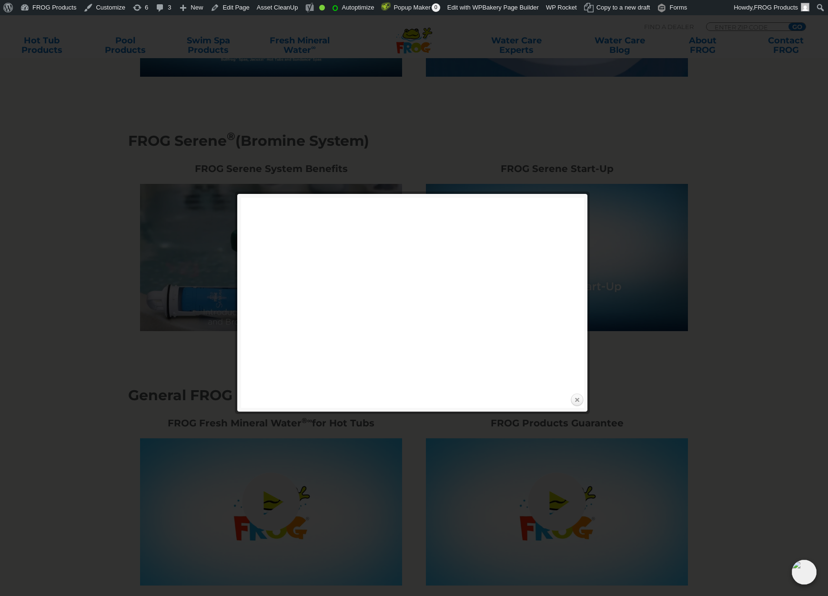
click at [575, 399] on link "Close" at bounding box center [577, 400] width 14 height 14
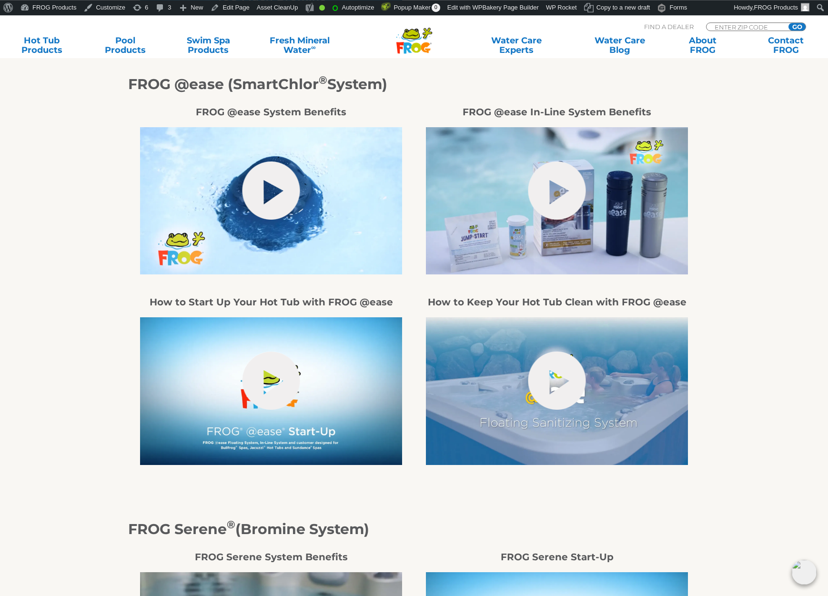
scroll to position [1700, 0]
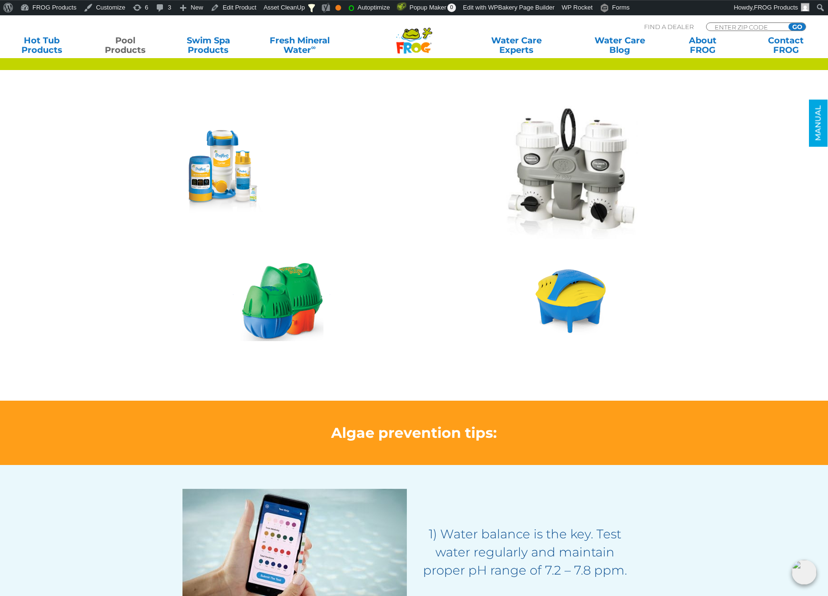
scroll to position [777, 0]
